Goal: Task Accomplishment & Management: Complete application form

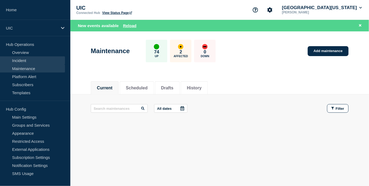
click at [24, 63] on link "Incident" at bounding box center [32, 60] width 65 height 8
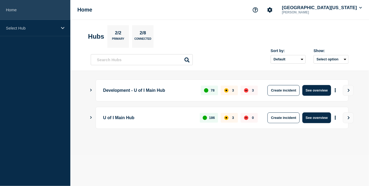
click at [40, 19] on link "Home" at bounding box center [35, 10] width 70 height 20
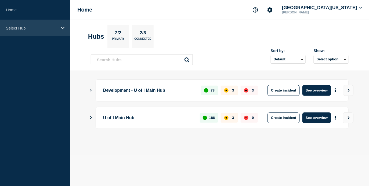
click at [39, 26] on p "Select Hub" at bounding box center [32, 28] width 52 height 5
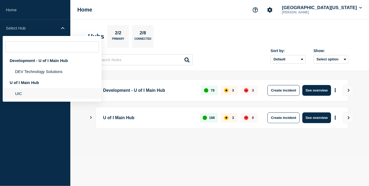
click at [23, 97] on li "UIC" at bounding box center [52, 93] width 99 height 11
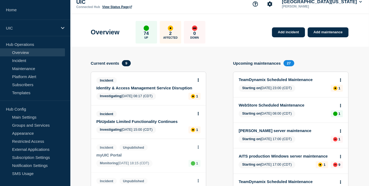
scroll to position [8, 0]
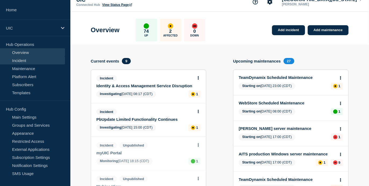
click at [57, 60] on link "Incident" at bounding box center [32, 60] width 65 height 8
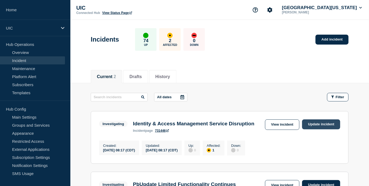
click at [313, 124] on link "Update incident" at bounding box center [321, 125] width 38 height 10
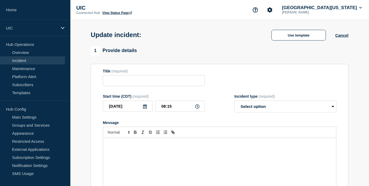
type input "Identity & Access Management Service Disruption"
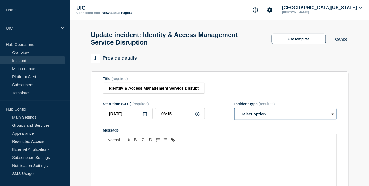
click at [249, 120] on select "Select option Investigating Identified Monitoring Resolved" at bounding box center [285, 114] width 102 height 12
select select "resolved"
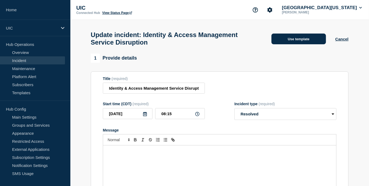
click at [302, 42] on button "Use template" at bounding box center [299, 39] width 55 height 11
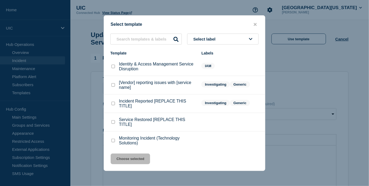
click at [160, 65] on p "Identity & Access Management Service Disruption" at bounding box center [157, 67] width 77 height 10
click at [156, 67] on p "Identity & Access Management Service Disruption" at bounding box center [157, 67] width 77 height 10
click at [114, 68] on input "Identity & Access Management Service Disruption checkbox" at bounding box center [112, 66] width 3 height 3
checkbox input "true"
click at [197, 45] on button "Select label" at bounding box center [222, 39] width 71 height 11
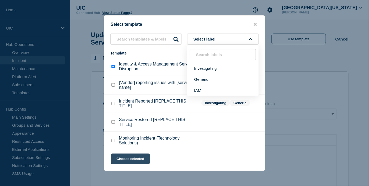
click at [139, 157] on button "Choose selected" at bounding box center [130, 159] width 39 height 11
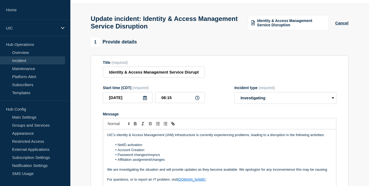
scroll to position [17, 0]
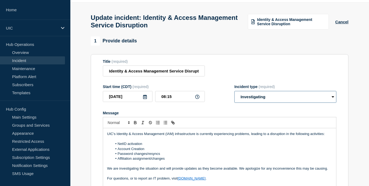
click at [259, 103] on select "Select option Investigating Identified Monitoring Resolved" at bounding box center [285, 97] width 102 height 12
select select "resolved"
click at [263, 151] on li "Account Creation" at bounding box center [223, 149] width 220 height 5
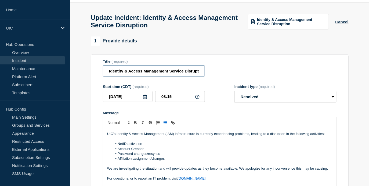
scroll to position [0, 5]
drag, startPoint x: 183, startPoint y: 74, endPoint x: 218, endPoint y: 75, distance: 34.9
click at [218, 75] on div "Title (required) Identity & Access Management Service Disruption" at bounding box center [220, 67] width 234 height 17
type input "Identity & Access Management Incident Resolved"
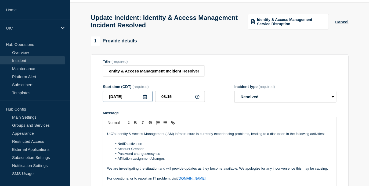
scroll to position [0, 0]
click at [135, 102] on input "[DATE]" at bounding box center [128, 96] width 50 height 11
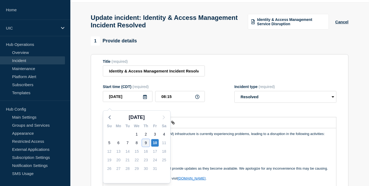
click at [146, 140] on div "9" at bounding box center [146, 143] width 8 height 8
type input "2025-10-09"
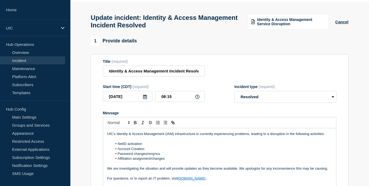
click at [182, 151] on li "Account Creation" at bounding box center [223, 149] width 220 height 5
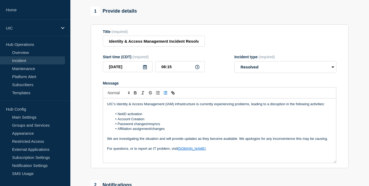
scroll to position [64, 0]
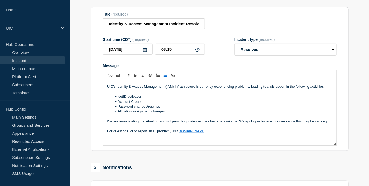
click at [182, 151] on section "Title (required) Identity & Access Management Incident Resolved Start time (CDT…" at bounding box center [220, 79] width 258 height 144
click at [180, 140] on div "UIC's Identity & Access Management (IAM) infrastructure is currently experienci…" at bounding box center [219, 113] width 233 height 64
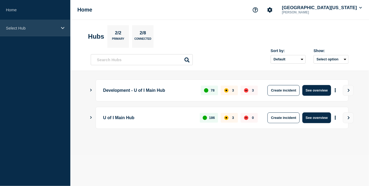
click at [36, 29] on p "Select Hub" at bounding box center [32, 28] width 52 height 5
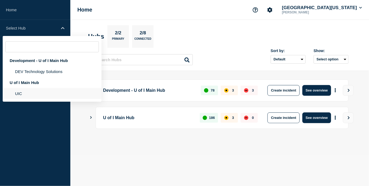
click at [36, 99] on li "UIC" at bounding box center [52, 93] width 99 height 11
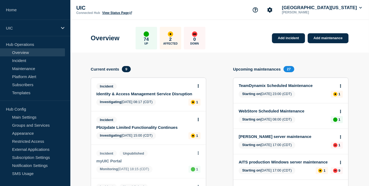
click at [122, 93] on link "Identity & Access Management Service Disruption" at bounding box center [144, 94] width 97 height 5
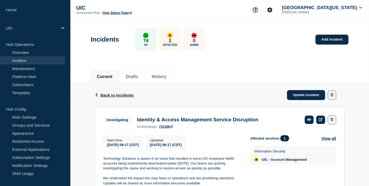
scroll to position [53, 0]
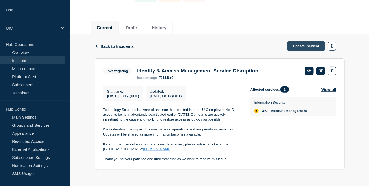
click at [298, 41] on link "Update incident" at bounding box center [306, 46] width 38 height 10
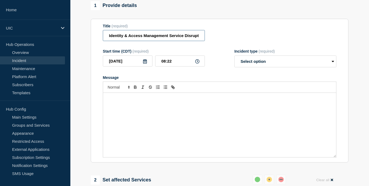
click at [189, 41] on input "Identity & Access Management Service Disruption" at bounding box center [154, 35] width 102 height 11
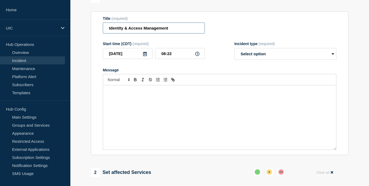
type input "Identity & Access Management"
click at [255, 57] on select "Select option Investigating Identified Monitoring Resolved" at bounding box center [285, 54] width 102 height 12
select select "identified"
click at [248, 107] on div "Message" at bounding box center [219, 117] width 233 height 64
click at [136, 140] on div "Technology Solutions has an identified the cause of the disruption" at bounding box center [219, 117] width 233 height 64
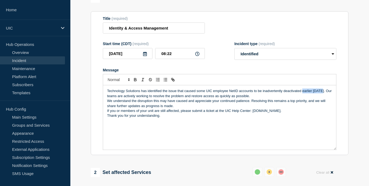
drag, startPoint x: 322, startPoint y: 96, endPoint x: 302, endPoint y: 96, distance: 19.6
click at [302, 96] on p "Technology Solutions has identified the issue that caused some UIC employee Net…" at bounding box center [219, 94] width 225 height 10
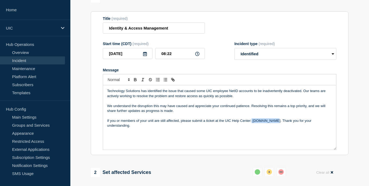
drag, startPoint x: 271, startPoint y: 125, endPoint x: 252, endPoint y: 125, distance: 19.1
click at [252, 125] on p "If you or members of your unit are still affected, please submit a ticket at th…" at bounding box center [219, 123] width 225 height 10
drag, startPoint x: 271, startPoint y: 126, endPoint x: 251, endPoint y: 125, distance: 19.6
click at [251, 125] on p "If you or members of your unit are still affected, please submit a ticket at th…" at bounding box center [219, 123] width 225 height 10
drag, startPoint x: 250, startPoint y: 126, endPoint x: 226, endPoint y: 125, distance: 24.7
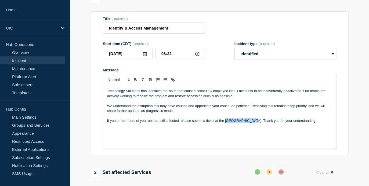
click at [226, 123] on p "If you or members of your unit are still affected, please submit a ticket at th…" at bounding box center [219, 120] width 225 height 5
paste input "[DOMAIN_NAME]"
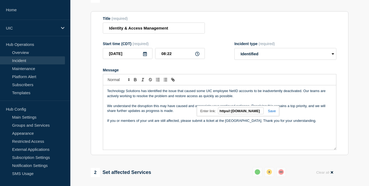
click at [228, 114] on input "https//:[DOMAIN_NAME]" at bounding box center [241, 110] width 46 height 7
type input "[URL][DOMAIN_NAME]"
click at [272, 113] on link at bounding box center [270, 111] width 12 height 4
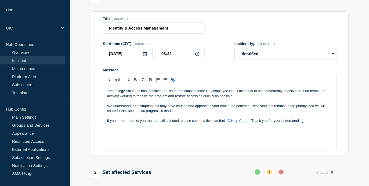
click at [268, 123] on p "If you or members of your unit are still affected, please submit a ticket at th…" at bounding box center [219, 120] width 225 height 5
click at [287, 123] on p "If you or members of your unit are still affected, please submit a ticket at th…" at bounding box center [219, 120] width 225 height 5
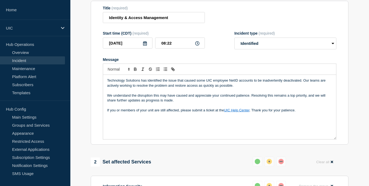
scroll to position [58, 0]
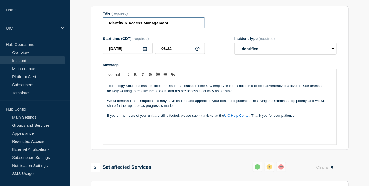
click at [190, 27] on input "Identity & Access Management" at bounding box center [154, 22] width 102 height 11
drag, startPoint x: 170, startPoint y: 26, endPoint x: 96, endPoint y: 26, distance: 73.9
click at [96, 26] on section "Title (required) Identity & Access Management Start time (CDT) (required) [DATE…" at bounding box center [220, 78] width 258 height 144
click at [173, 28] on input "Identity & Access Management" at bounding box center [154, 22] width 102 height 11
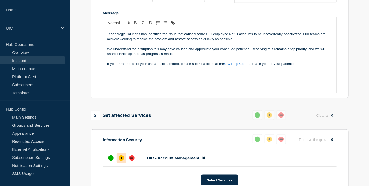
scroll to position [124, 0]
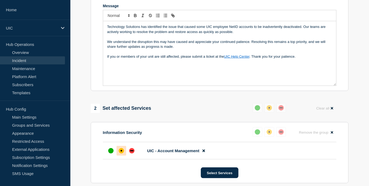
type input "Identity & Access Management Incident - Deactivated NetIDs"
click at [238, 65] on div "Technology Solutions has identified the issue that caused some UIC employee Net…" at bounding box center [219, 53] width 233 height 64
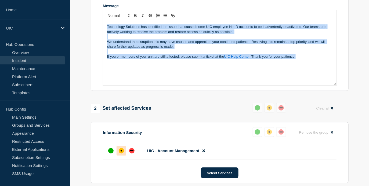
copy div "Technology Solutions has identified the issue that caused some UIC employee Net…"
click at [212, 83] on div "Technology Solutions has identified the issue that caused some UIC employee Net…" at bounding box center [219, 53] width 233 height 64
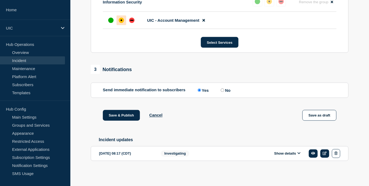
scroll to position [265, 0]
click at [117, 116] on button "Save & Publish" at bounding box center [121, 115] width 37 height 11
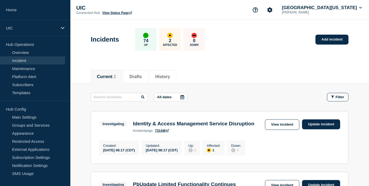
click at [165, 129] on div "Identity & Access Management Service Disruption incident page 731446" at bounding box center [193, 127] width 127 height 12
click at [165, 131] on link "731446" at bounding box center [162, 131] width 14 height 4
